Goal: Use online tool/utility: Utilize a website feature to perform a specific function

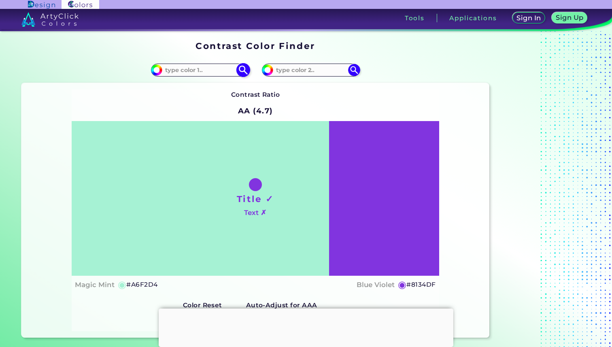
click at [191, 72] on input at bounding box center [199, 69] width 75 height 11
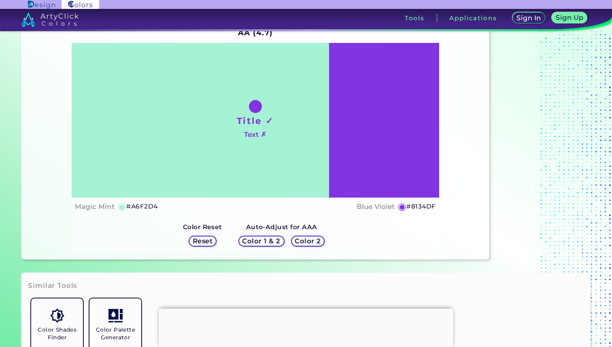
scroll to position [76, 0]
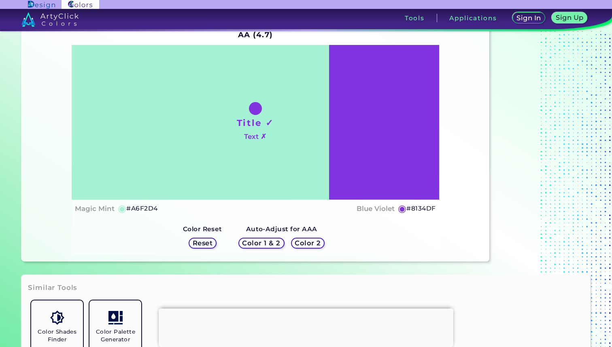
click at [204, 244] on h5 "Reset" at bounding box center [203, 243] width 20 height 6
click at [251, 246] on h5 "Color 1 & 2" at bounding box center [261, 243] width 38 height 6
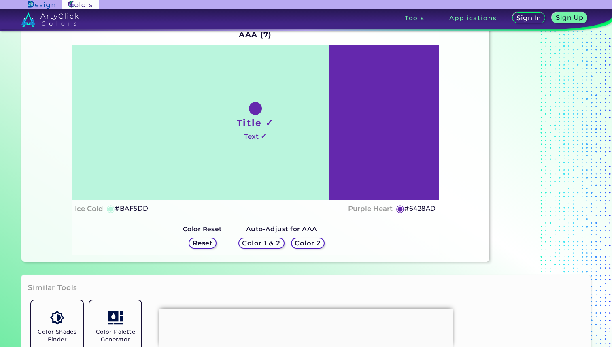
click at [314, 245] on h5 "Color 2" at bounding box center [308, 243] width 26 height 6
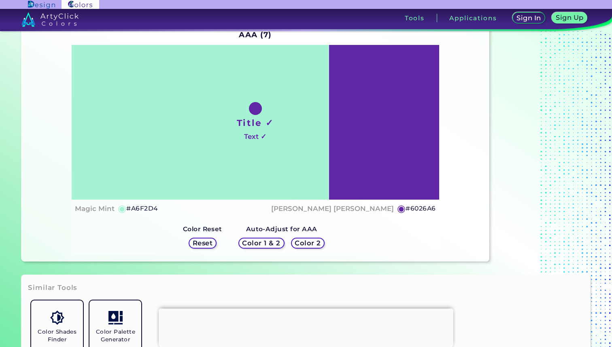
click at [277, 244] on h5 "Color 1 & 2" at bounding box center [261, 243] width 38 height 6
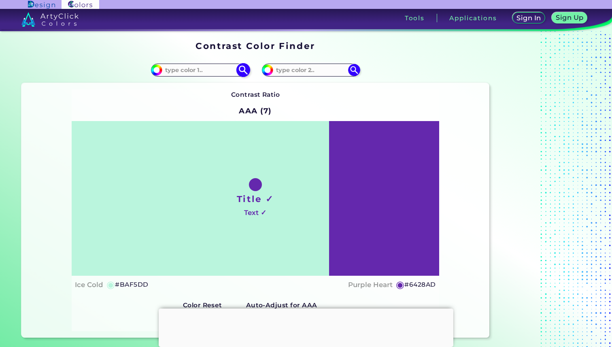
click at [156, 69] on input "#a6f2d4" at bounding box center [156, 69] width 10 height 10
type input "#f1a6f2"
type input "#F1A6F2"
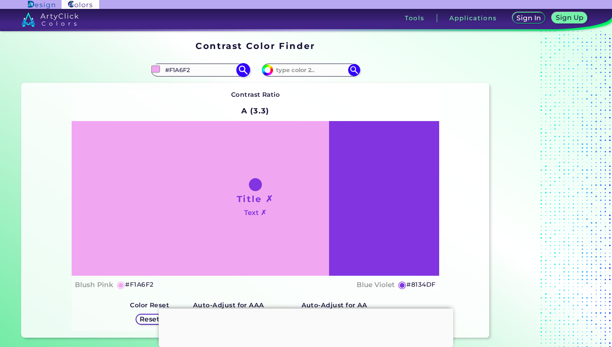
type input "#eda6f2"
type input "#EDA6F2"
type input "#e9a6f2"
type input "#E9A6F2"
type input "#e6a6f2"
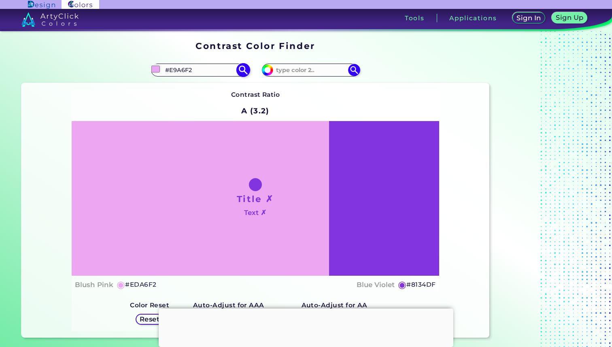
type input "#E6A6F2"
type input "#e2a6f2"
type input "#E2A6F2"
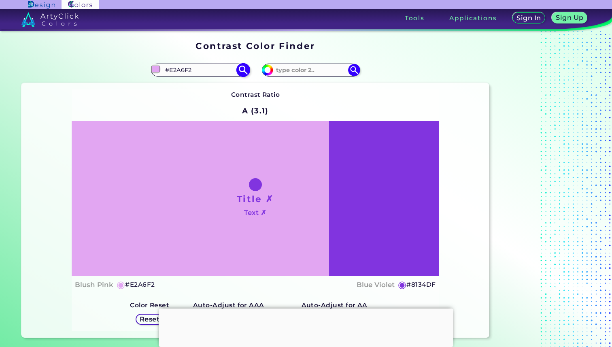
type input "#dea6f2"
type input "#DEA6F2"
type input "#daa6f2"
type input "#DAA6F2"
type input "#d7a6f2"
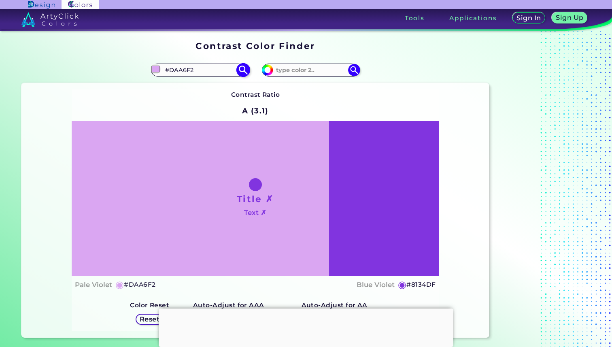
type input "#D7A6F2"
type input "#daa6f2"
type input "#DAA6F2"
type input "#e6a6f2"
type input "#E6A6F2"
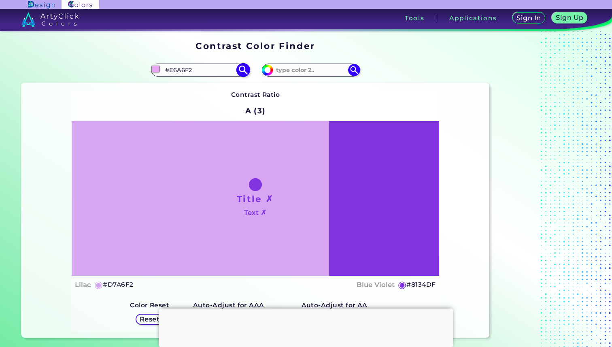
type input "#f1a6f2"
type input "#F1A6F2"
type input "#f2a6ec"
type input "#F2A6EC"
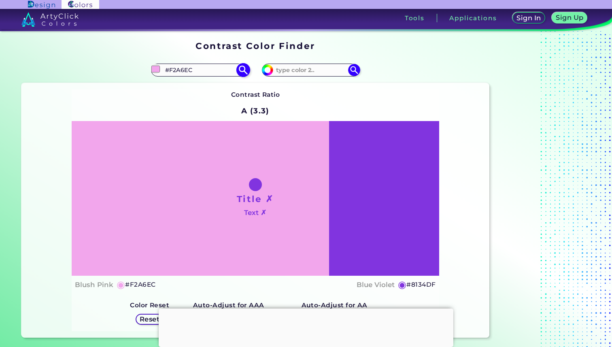
type input "#f2a6e8"
type input "#F2A6E8"
type input "#f2a6e4"
type input "#F2A6E4"
type input "#f2a6e2"
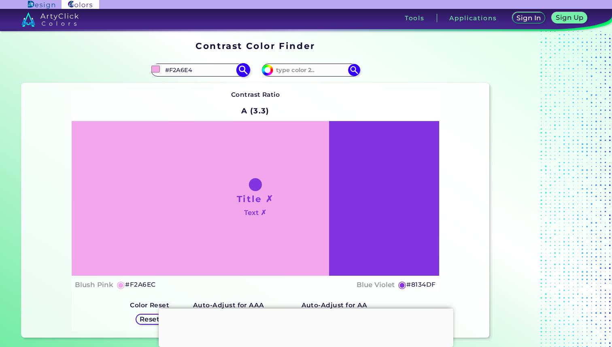
type input "#F2A6E2"
type input "#f2a6de"
type input "#F2A6DE"
type input "#f2a6da"
type input "#F2A6DA"
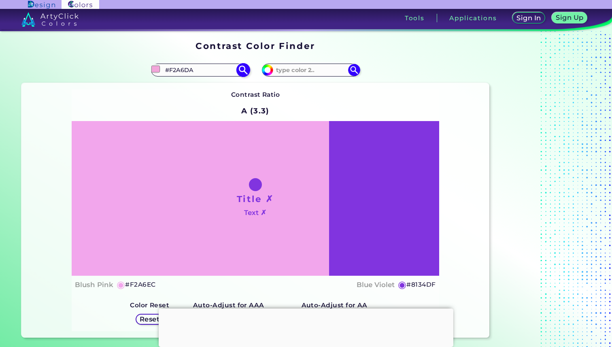
type input "#f2a6d6"
type input "#F2A6D6"
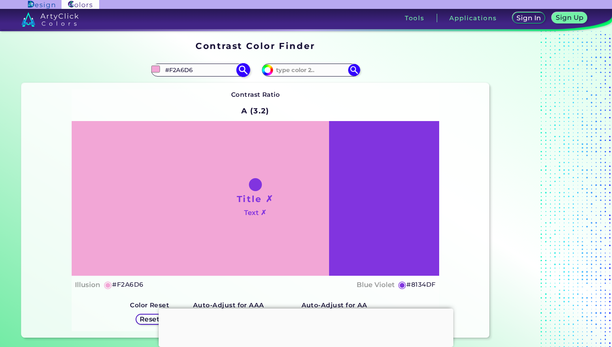
type input "#f2a6d2"
type input "#F2A6D2"
type input "#b9227a"
type input "#B9227A"
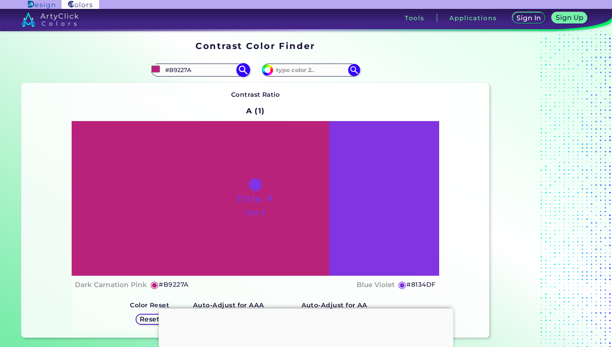
type input "#ba217a"
type input "#BA217A"
type input "#bc207b"
type input "#BC207B"
type input "#b71f78"
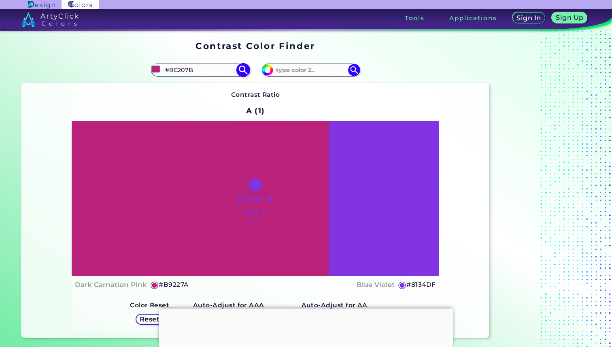
type input "#B71F78"
type input "#bd1f7b"
type input "#BD1F7B"
type input "#be1e7b"
type input "#BE1E7B"
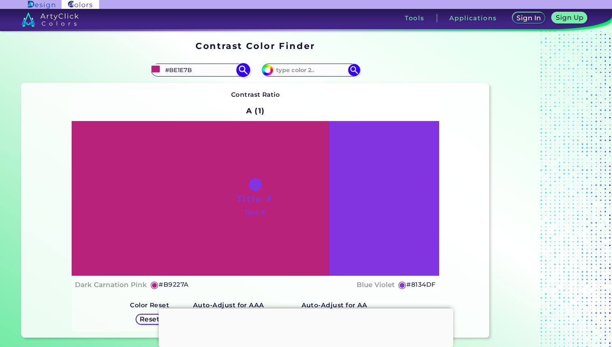
type input "#bf1d7b"
type input "#BF1D7B"
type input "#c01b7b"
type input "#C01B7B"
type input "#c41c7e"
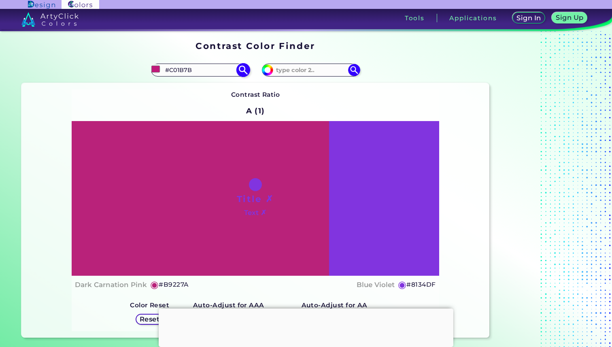
type input "#C41C7E"
type input "#c91d81"
type input "#C91D81"
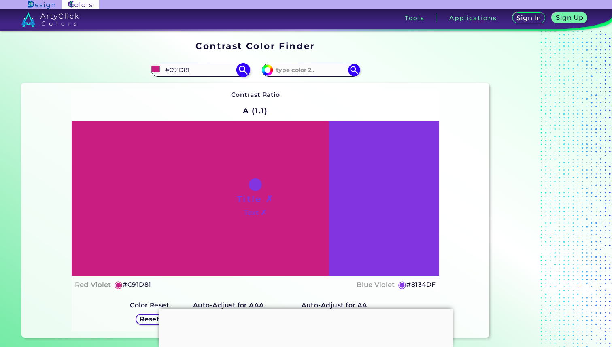
type input "#ca1c81"
type input "#CA1C81"
type input "#cb1a81"
type input "#CB1A81"
type input "#cc1982"
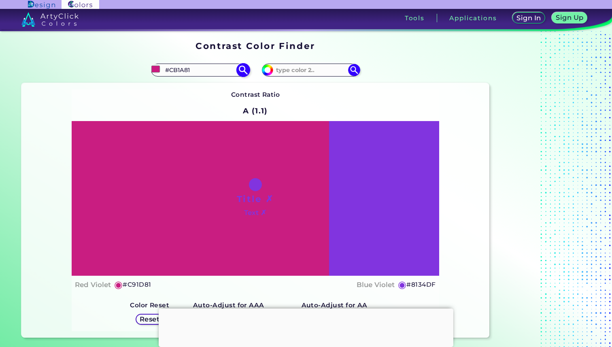
type input "#CC1982"
type input "#cd1882"
type input "#CD1882"
type input "#d31785"
type input "#D31785"
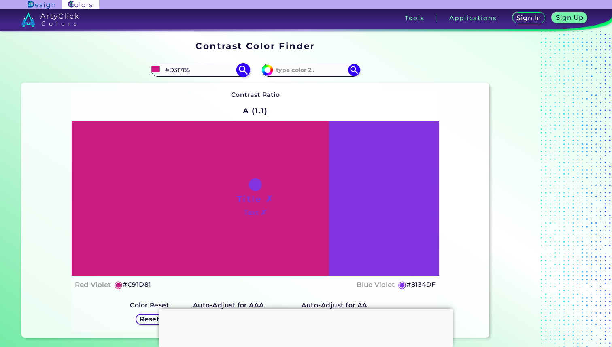
type input "#d81888"
type input "#D81888"
type input "#d91788"
type input "#D91788"
type input "#da1688"
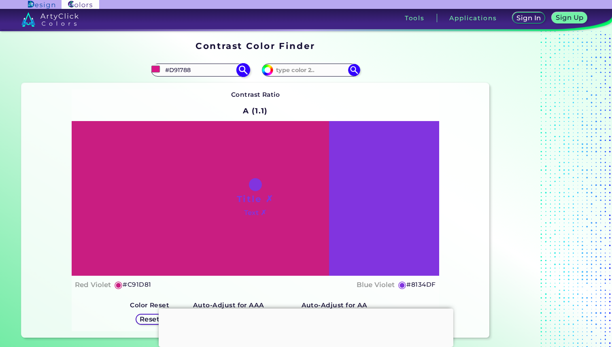
type input "#DA1688"
type input "#de178b"
type input "#DE178B"
type input "#df168b"
type input "#DF168B"
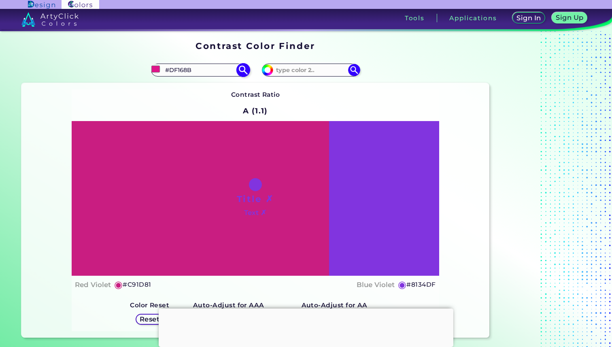
type input "#de178b"
type input "#DE178B"
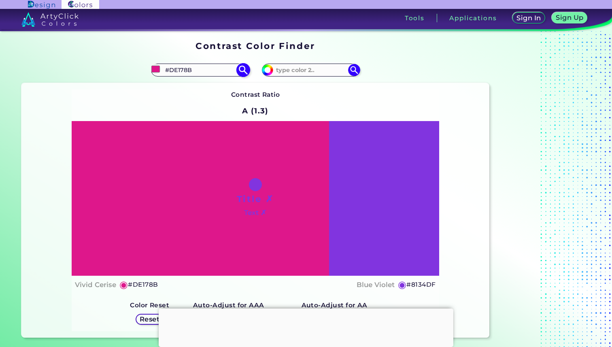
type input "#e1198e"
type input "#E1198E"
type input "#e01a8d"
type input "#E01A8D"
type input "#e41b90"
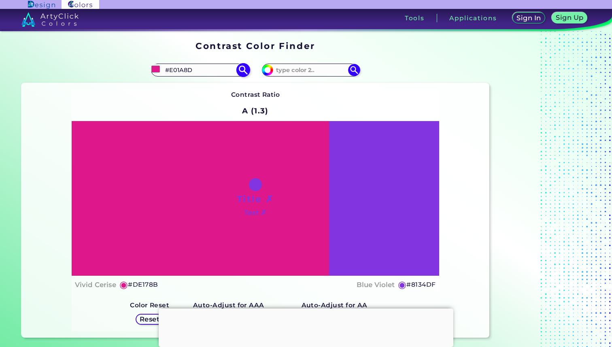
type input "#E41B90"
type input "#e31c90"
type input "#E31C90"
type input "#e51f93"
type input "#E51F93"
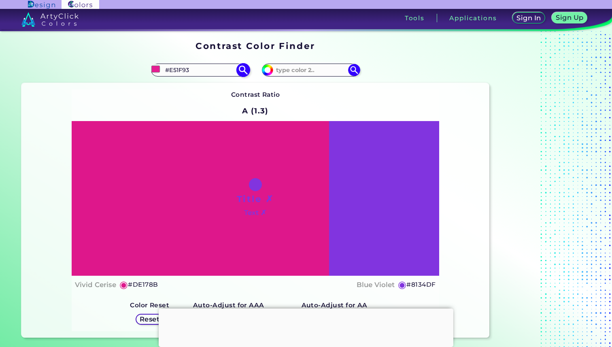
type input "#e61e93"
type input "#E61E93"
type input "#e72395"
type input "#E72395"
type input "#e82697"
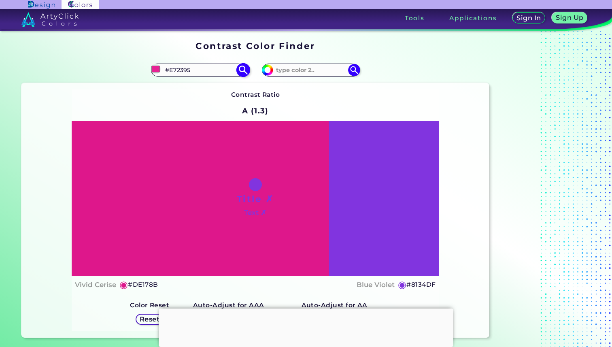
type input "#E82697"
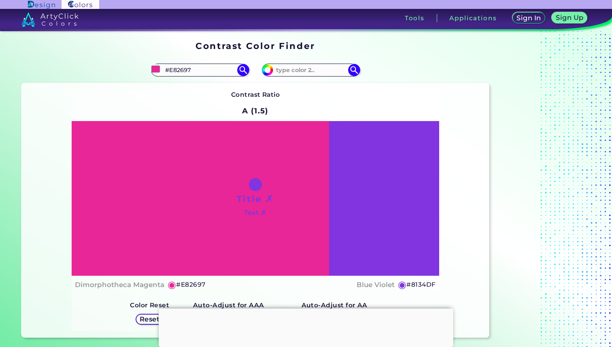
type input "#e82697"
click at [113, 90] on div "Contrast Ratio A (1.5) Title ✗ Text ✗ Dimorphotheca Magenta ◉ #E82697 Blue Viol…" at bounding box center [255, 209] width 367 height 241
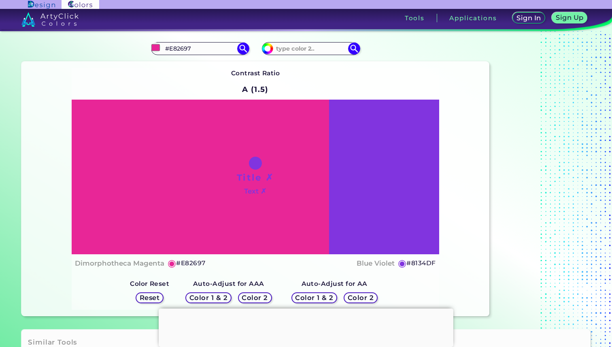
scroll to position [22, 0]
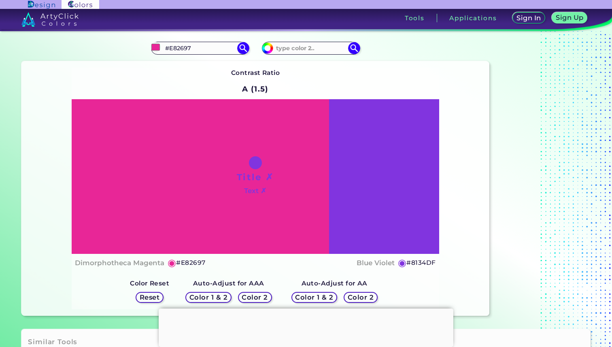
click at [251, 300] on h5 "Color 2" at bounding box center [255, 297] width 26 height 6
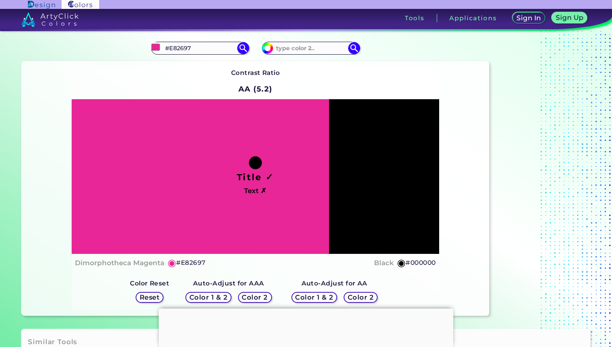
click at [251, 300] on h5 "Color 2" at bounding box center [255, 297] width 26 height 6
click at [251, 300] on h5 "Color 2" at bounding box center [255, 297] width 26 height 7
click at [251, 300] on h5 "Color 2" at bounding box center [255, 297] width 26 height 6
click at [206, 301] on h5 "Color 1 & 2" at bounding box center [208, 297] width 38 height 7
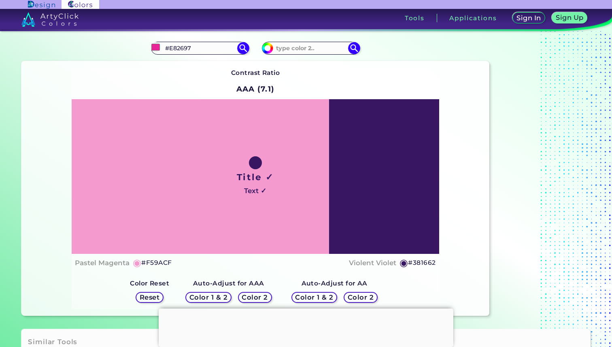
click at [263, 297] on h5 "Color 2" at bounding box center [255, 297] width 26 height 6
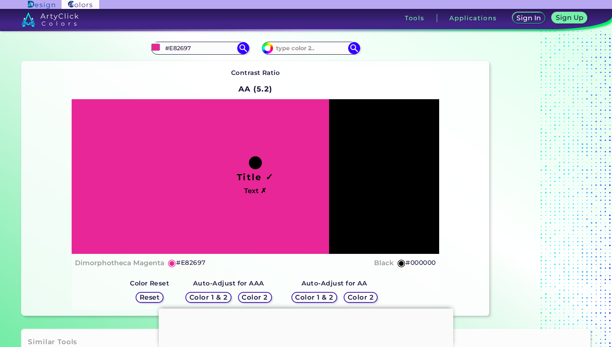
click at [216, 301] on div "Color 1 & 2" at bounding box center [208, 297] width 46 height 11
click at [254, 297] on h5 "Color 2" at bounding box center [254, 297] width 27 height 7
click at [253, 297] on h5 "Color 2" at bounding box center [255, 297] width 25 height 6
click at [225, 296] on h5 "Color 1 & 2" at bounding box center [208, 297] width 38 height 6
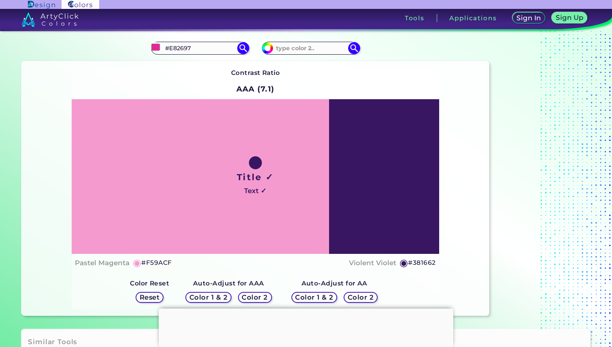
click at [262, 296] on h5 "Color 2" at bounding box center [255, 297] width 26 height 6
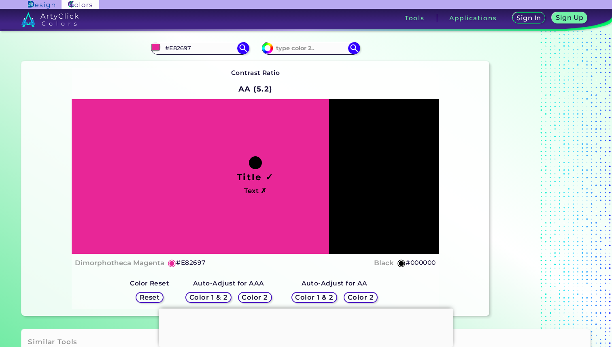
click at [326, 296] on h5 "Color 1 & 2" at bounding box center [314, 297] width 38 height 6
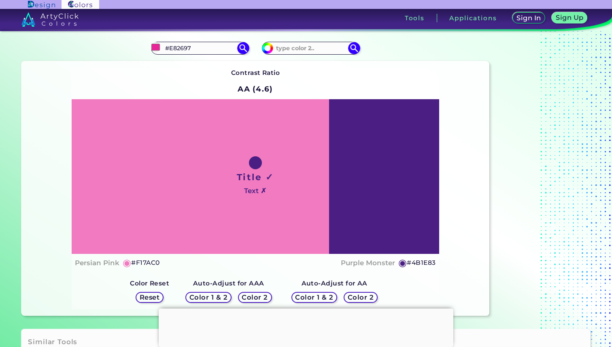
click at [360, 295] on h5 "Color 2" at bounding box center [361, 297] width 26 height 6
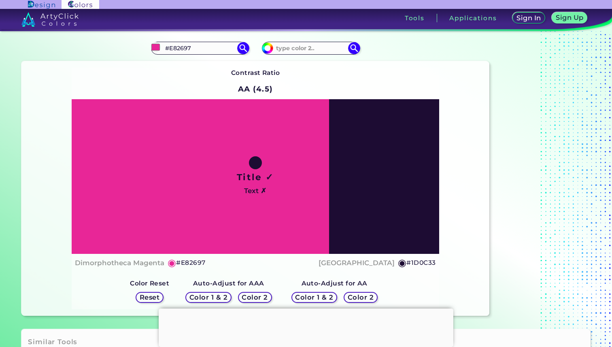
click at [164, 294] on div "Reset" at bounding box center [150, 297] width 28 height 11
click at [152, 298] on h5 "Reset" at bounding box center [150, 297] width 20 height 6
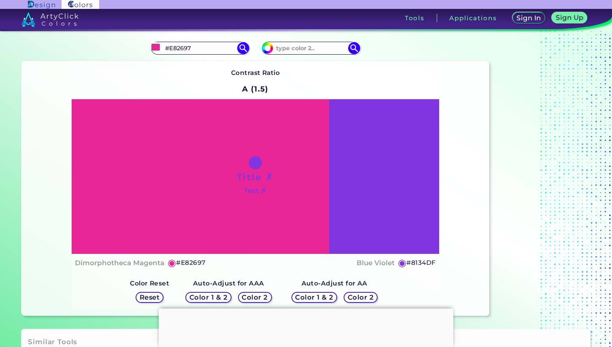
click at [199, 297] on h5 "Color 1 & 2" at bounding box center [208, 297] width 38 height 7
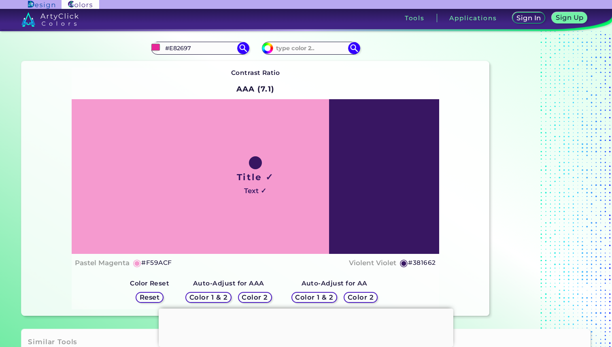
click at [251, 296] on h5 "Color 2" at bounding box center [255, 297] width 26 height 6
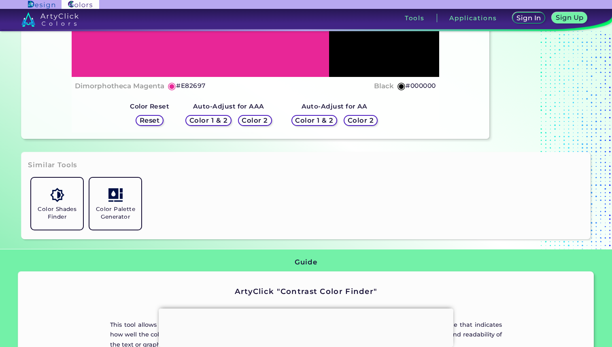
scroll to position [209, 0]
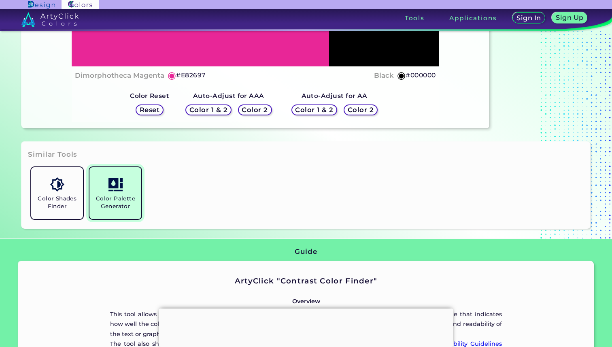
click at [125, 203] on h5 "Color Palette Generator" at bounding box center [115, 202] width 45 height 15
